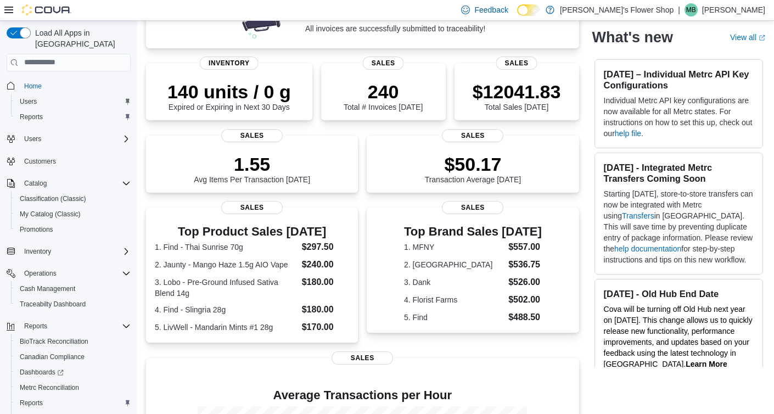
scroll to position [35, 0]
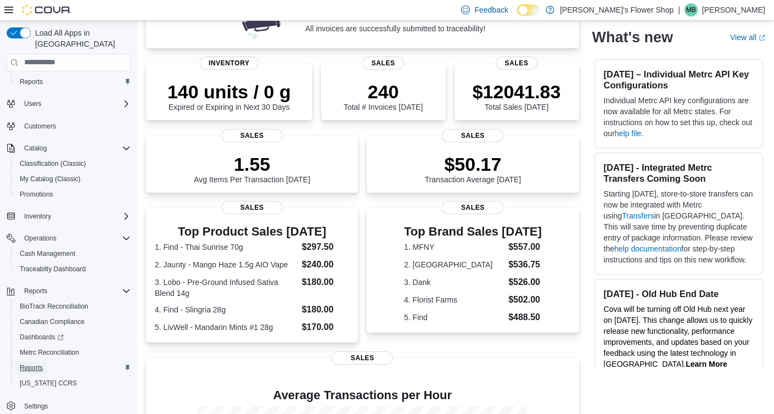
click at [34, 363] on span "Reports" at bounding box center [31, 367] width 23 height 9
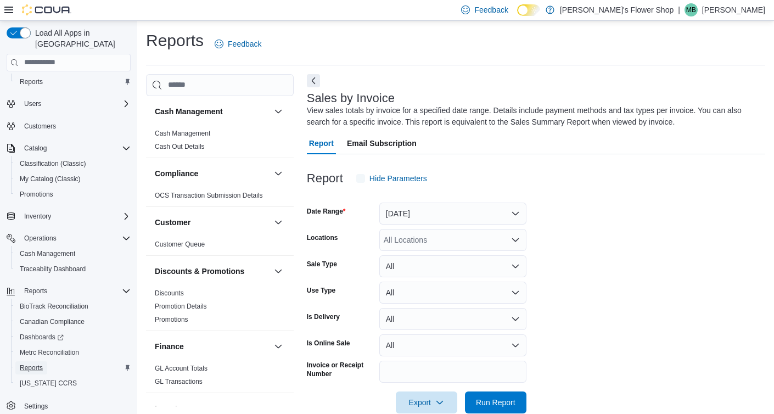
scroll to position [21, 0]
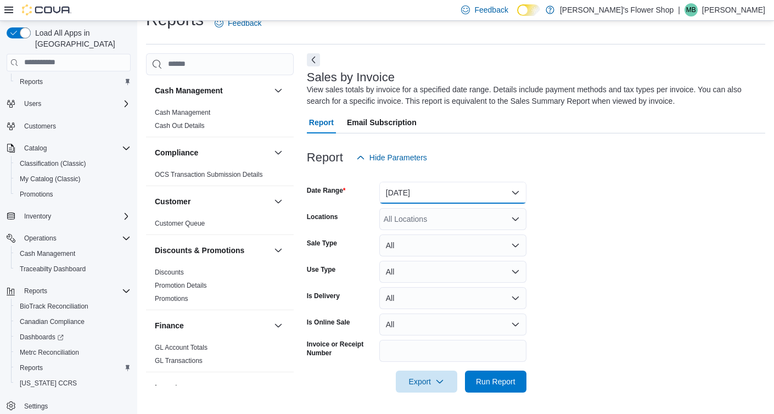
click at [475, 198] on button "Yesterday" at bounding box center [452, 193] width 147 height 22
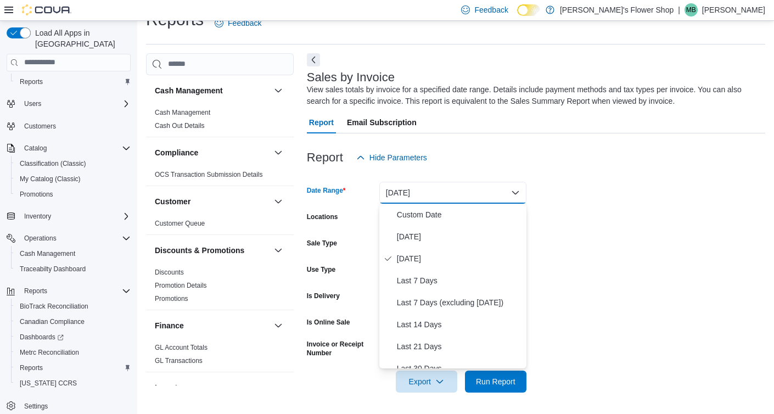
click at [474, 198] on button "Yesterday" at bounding box center [452, 193] width 147 height 22
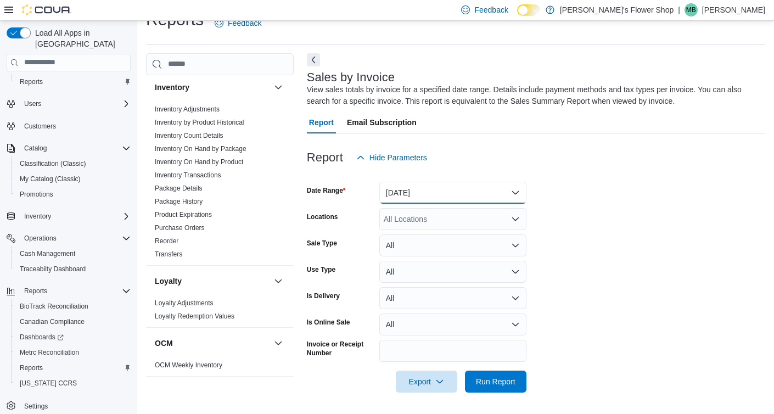
scroll to position [297, 0]
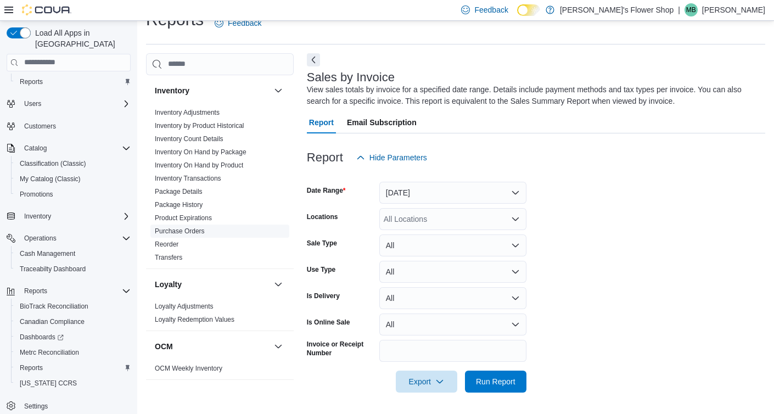
click at [182, 228] on link "Purchase Orders" at bounding box center [180, 231] width 50 height 8
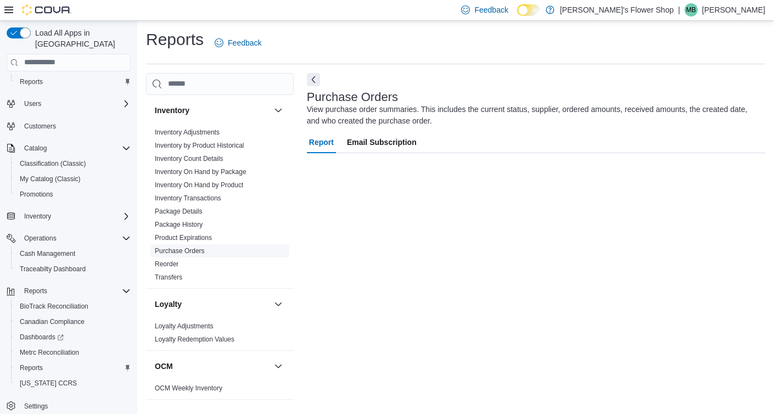
scroll to position [1, 0]
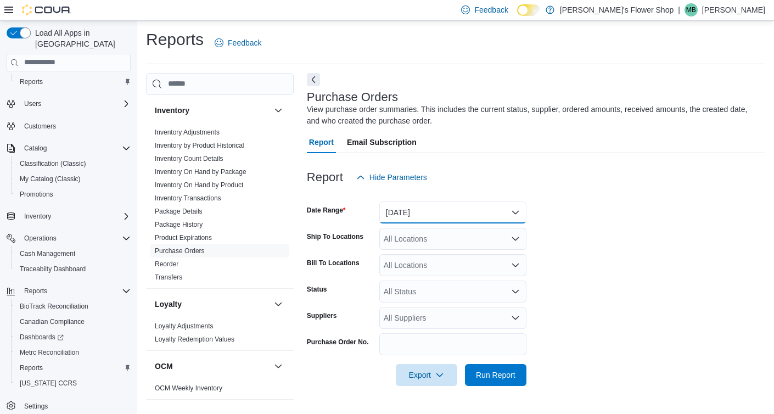
click at [492, 212] on button "Yesterday" at bounding box center [452, 212] width 147 height 22
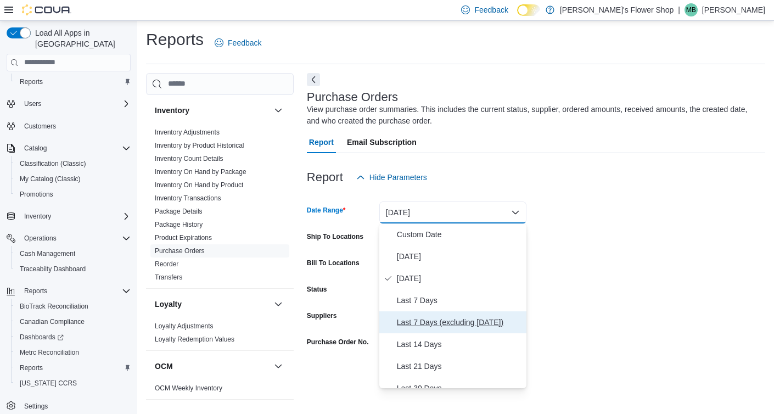
click at [423, 326] on span "Last 7 Days (excluding today)" at bounding box center [459, 321] width 125 height 13
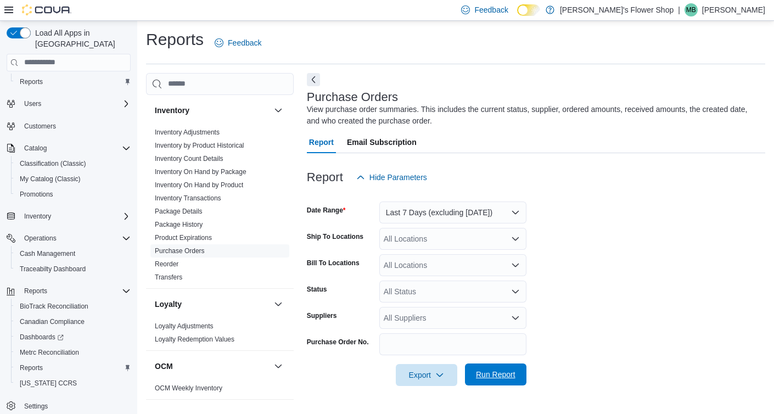
click at [494, 379] on span "Run Report" at bounding box center [496, 374] width 40 height 11
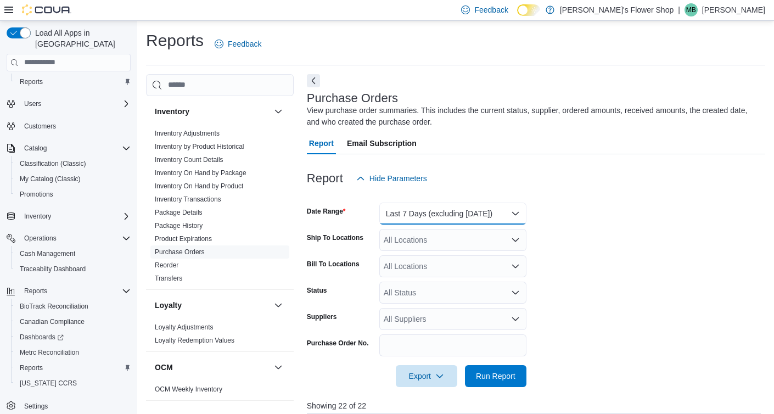
click at [482, 210] on button "Last 7 Days (excluding today)" at bounding box center [452, 213] width 147 height 22
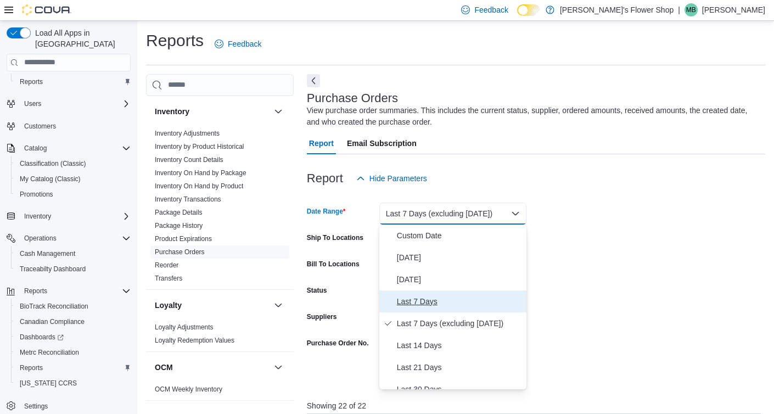
click at [420, 298] on span "Last 7 Days" at bounding box center [459, 301] width 125 height 13
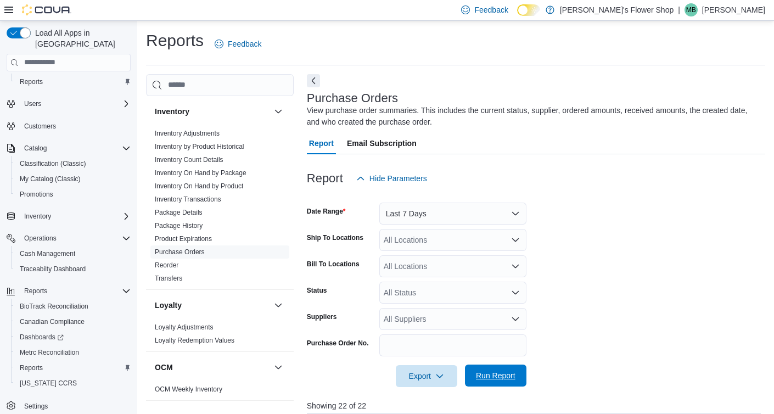
click at [487, 372] on span "Run Report" at bounding box center [496, 375] width 40 height 11
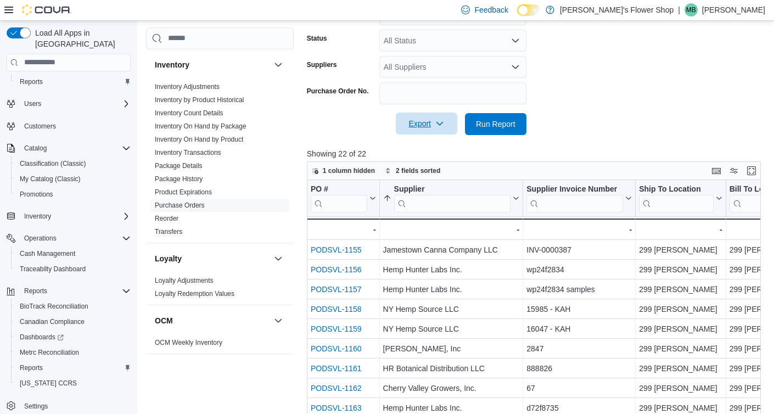
click at [443, 130] on span "Export" at bounding box center [426, 123] width 48 height 22
click at [438, 143] on span "Export to Excel" at bounding box center [426, 146] width 49 height 9
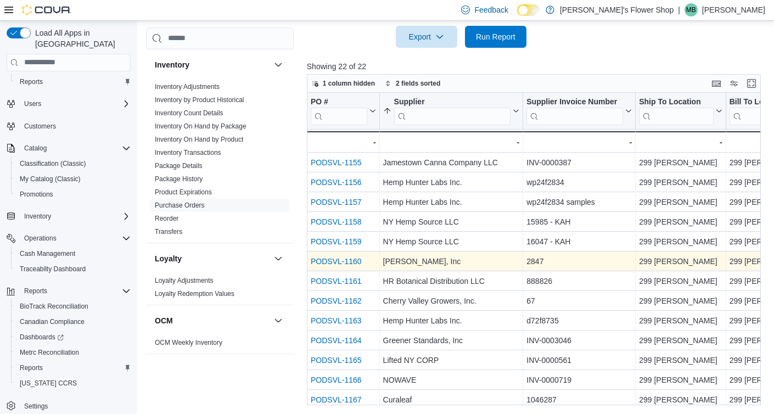
click at [340, 261] on link "PODSVL-1160" at bounding box center [336, 261] width 51 height 9
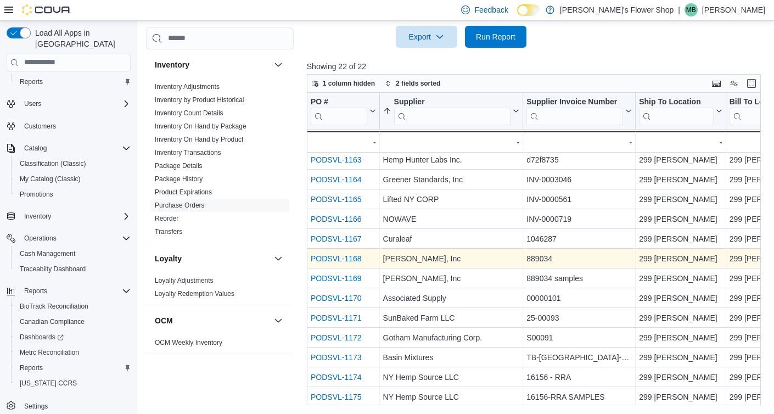
scroll to position [165, 0]
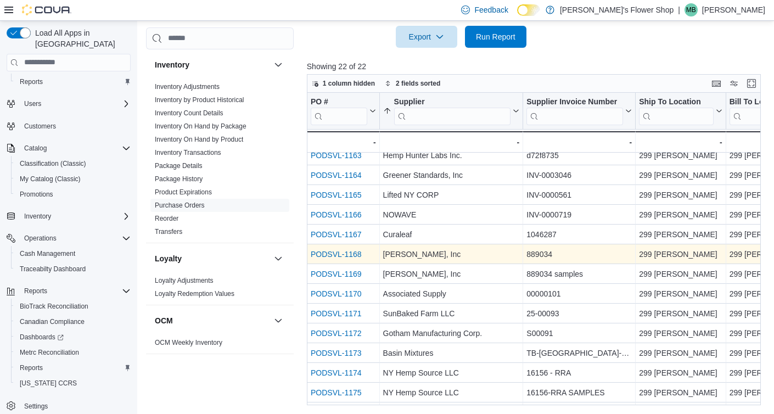
click at [339, 256] on link "PODSVL-1168" at bounding box center [336, 254] width 51 height 9
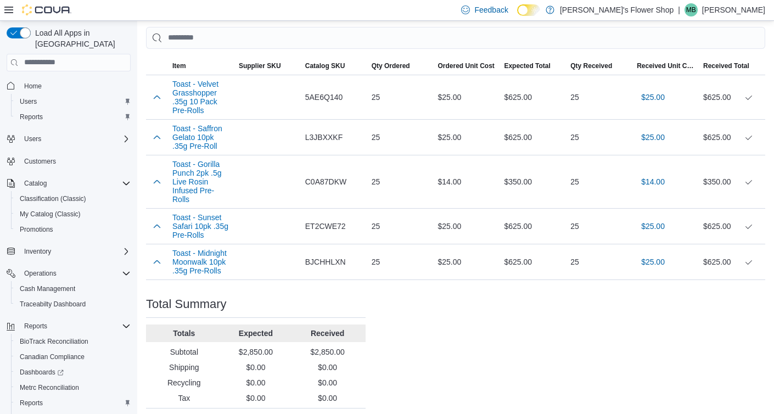
scroll to position [347, 0]
